Goal: Transaction & Acquisition: Book appointment/travel/reservation

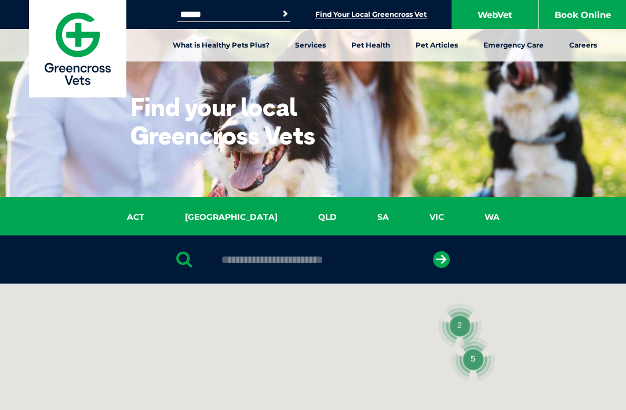
click at [298, 223] on link "QLD" at bounding box center [327, 217] width 59 height 13
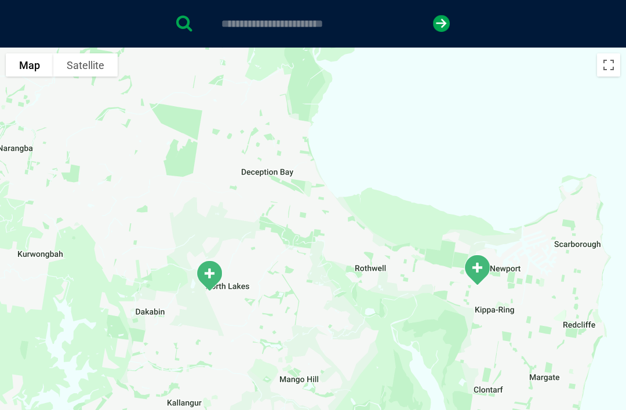
scroll to position [235, 0]
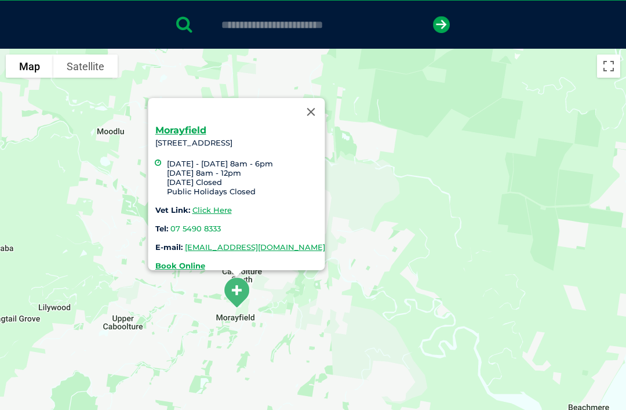
click at [197, 205] on link "Click Here" at bounding box center [212, 209] width 39 height 9
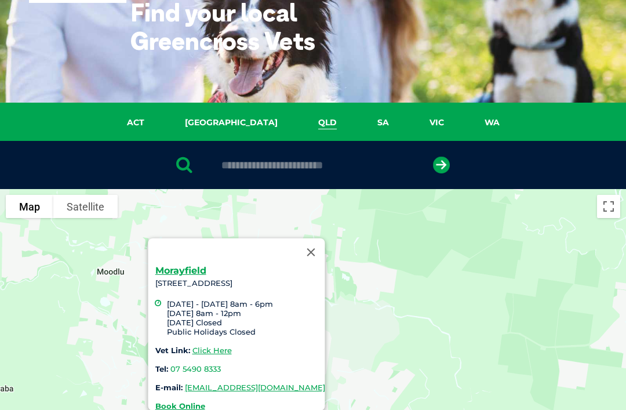
scroll to position [273, 0]
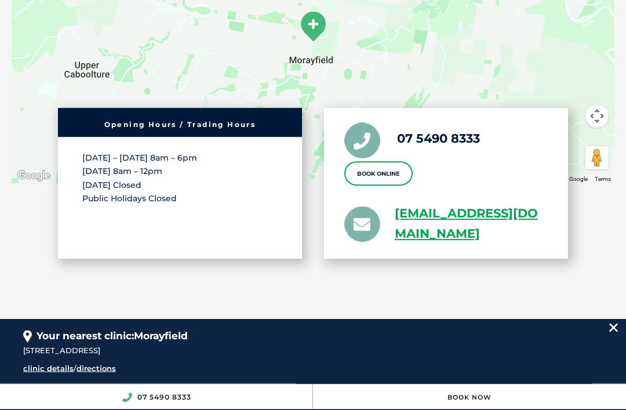
scroll to position [2322, 0]
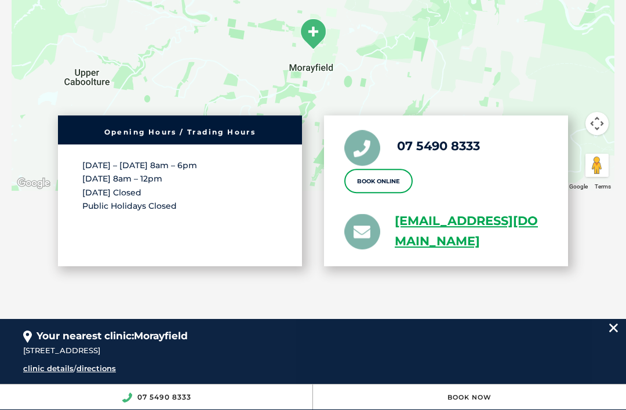
click at [399, 169] on link "Book Online" at bounding box center [378, 181] width 68 height 24
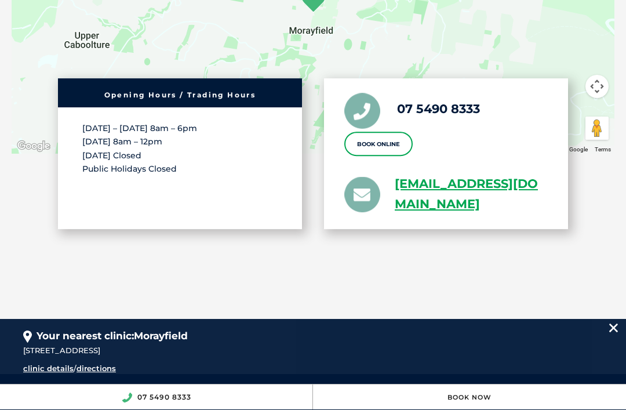
click at [330, 280] on div "[STREET_ADDRESS] To navigate the map with touch gestures double-tap and hold yo…" at bounding box center [313, 18] width 626 height 574
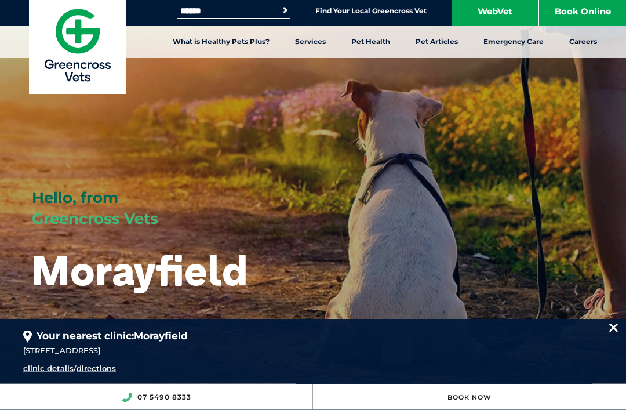
scroll to position [0, 0]
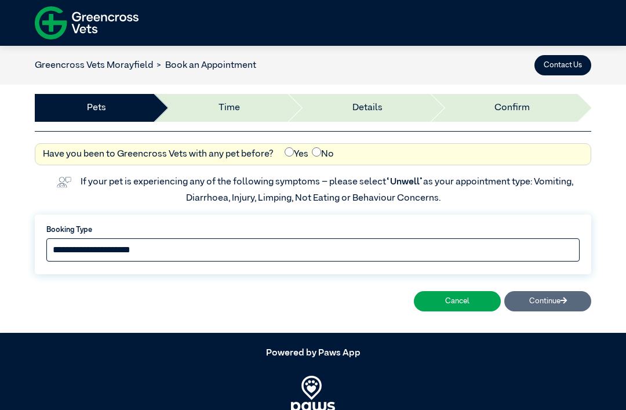
click at [181, 252] on select "**********" at bounding box center [313, 249] width 534 height 23
select select "*****"
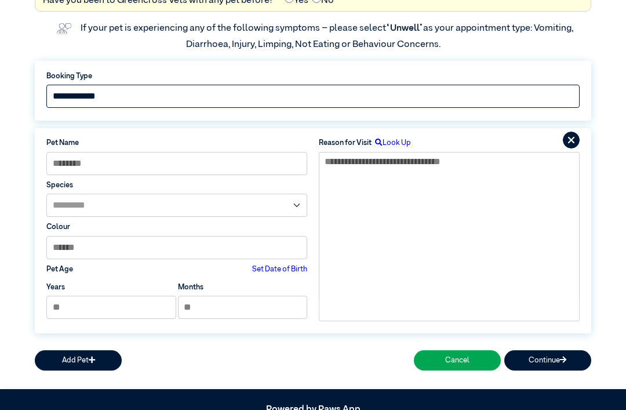
scroll to position [164, 0]
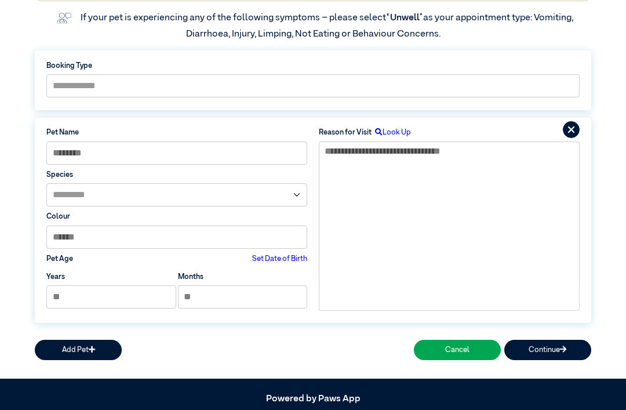
click at [464, 354] on button "Cancel" at bounding box center [457, 350] width 87 height 20
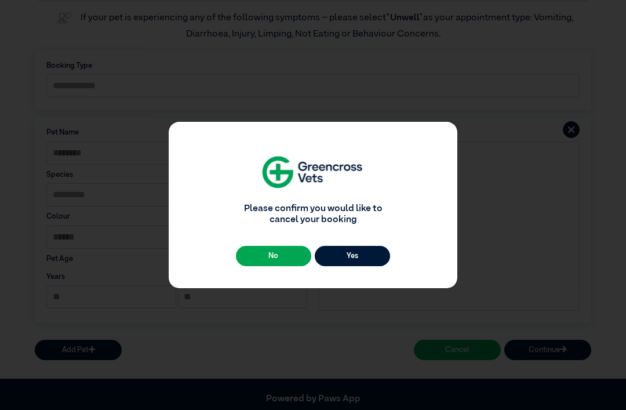
click at [367, 266] on button "Yes" at bounding box center [352, 256] width 75 height 20
